Goal: Navigation & Orientation: Find specific page/section

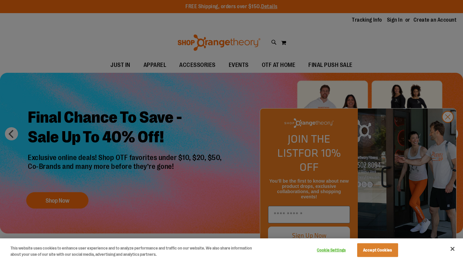
click at [201, 65] on div at bounding box center [231, 130] width 463 height 261
click at [204, 66] on div at bounding box center [231, 130] width 463 height 261
click at [453, 131] on div at bounding box center [231, 130] width 463 height 261
click at [447, 134] on div at bounding box center [231, 130] width 463 height 261
click at [378, 249] on button "Accept Cookies" at bounding box center [377, 250] width 41 height 14
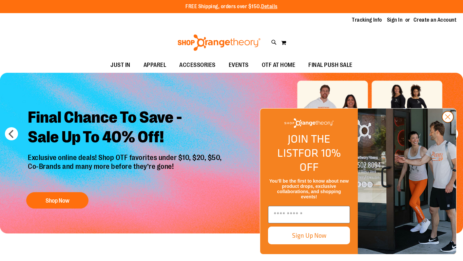
click at [450, 122] on circle "Close dialog" at bounding box center [448, 117] width 11 height 11
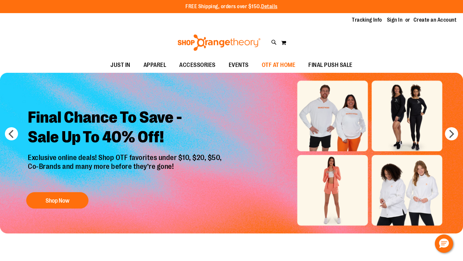
click at [277, 66] on span "OTF AT HOME" at bounding box center [279, 65] width 34 height 15
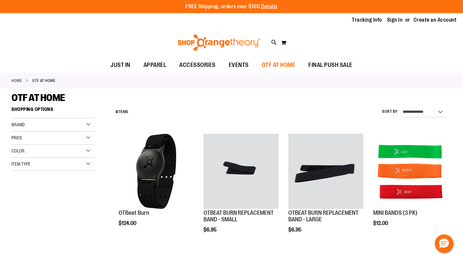
click at [280, 64] on span "OTF AT HOME" at bounding box center [279, 65] width 34 height 15
